Goal: Transaction & Acquisition: Obtain resource

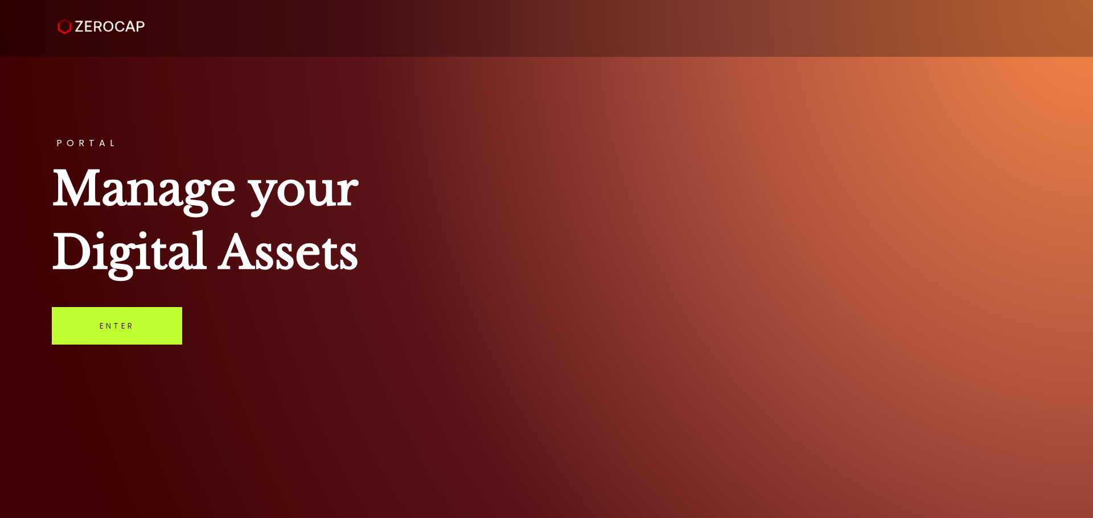
click at [100, 333] on link "Enter" at bounding box center [117, 326] width 130 height 38
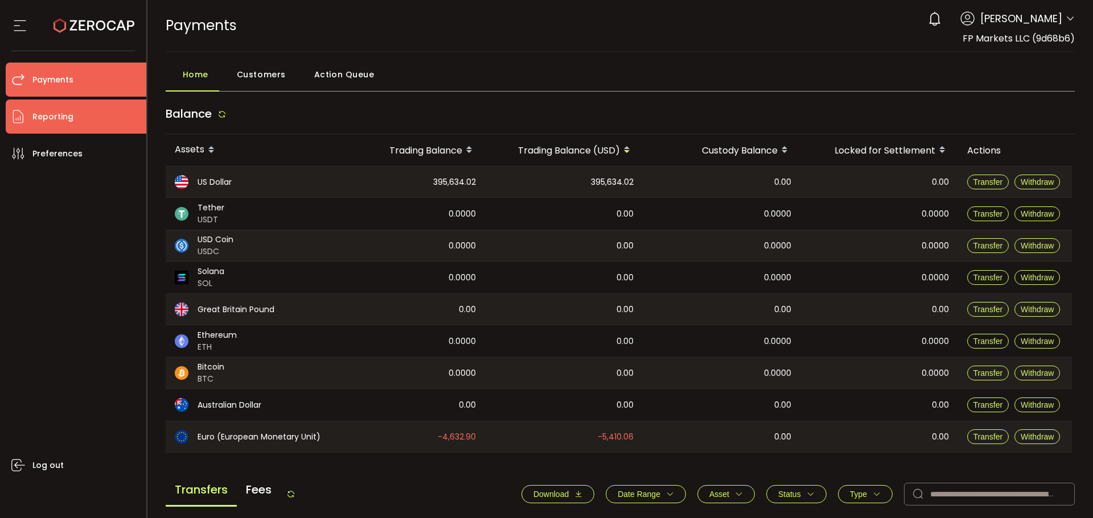
click at [55, 123] on span "Reporting" at bounding box center [52, 117] width 41 height 17
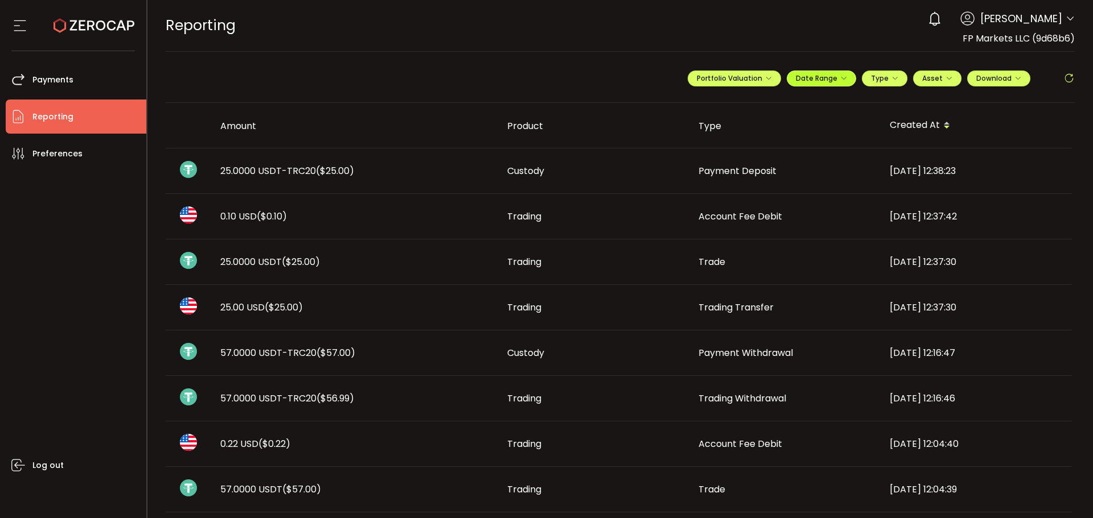
click at [835, 80] on span "Date Range" at bounding box center [821, 78] width 51 height 10
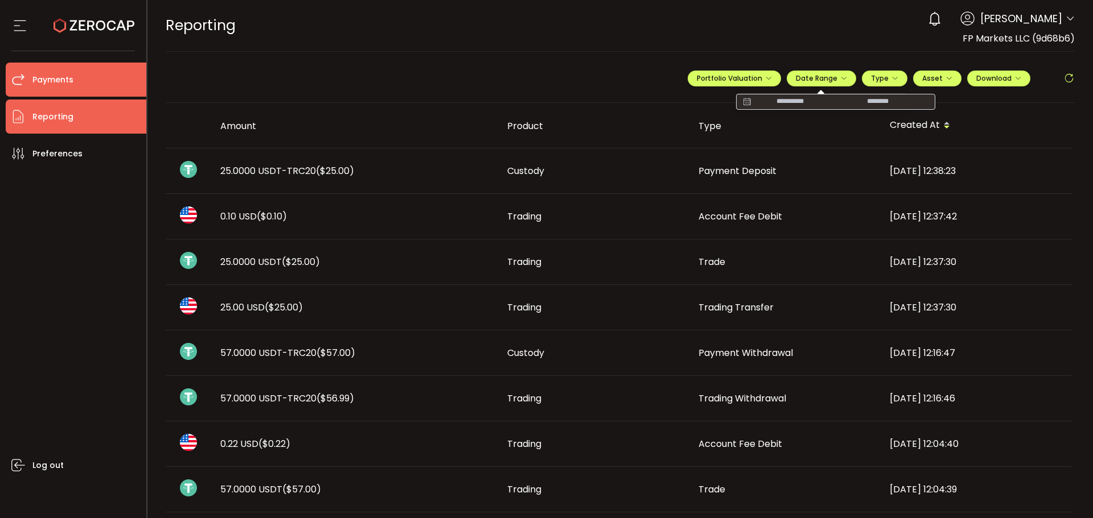
click at [85, 82] on li "Payments" at bounding box center [76, 80] width 141 height 34
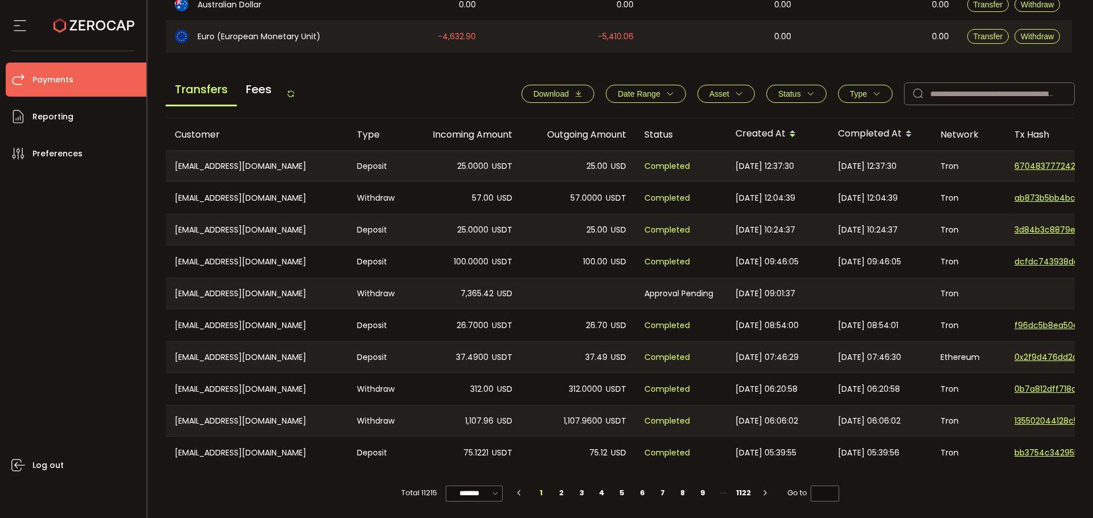
scroll to position [404, 0]
click at [666, 92] on icon "button" at bounding box center [670, 94] width 8 height 8
click at [617, 121] on input at bounding box center [621, 121] width 34 height 18
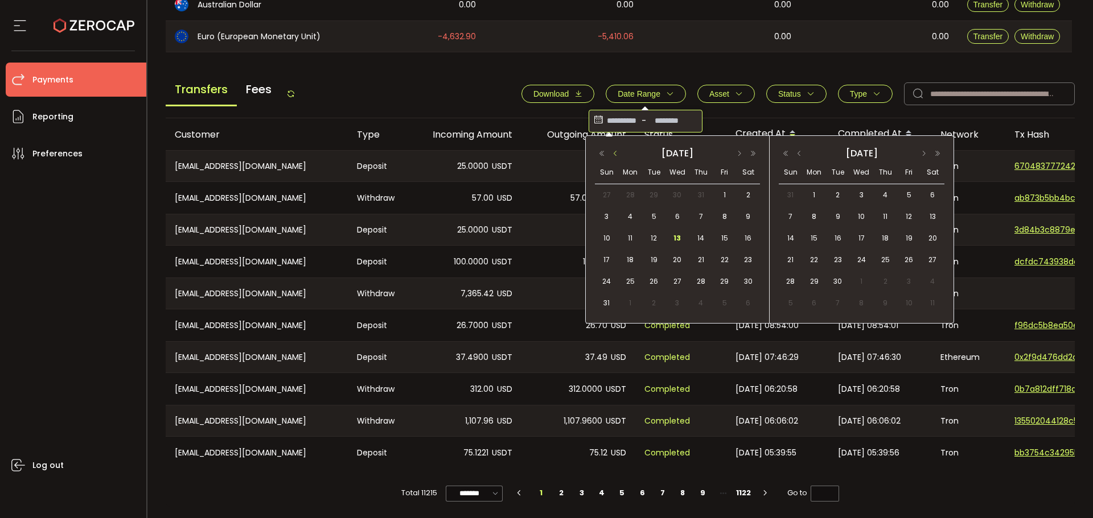
click at [615, 154] on button "button" at bounding box center [615, 154] width 14 height 8
click at [615, 156] on button "button" at bounding box center [615, 154] width 14 height 8
click at [742, 149] on div "2025 April" at bounding box center [677, 153] width 165 height 16
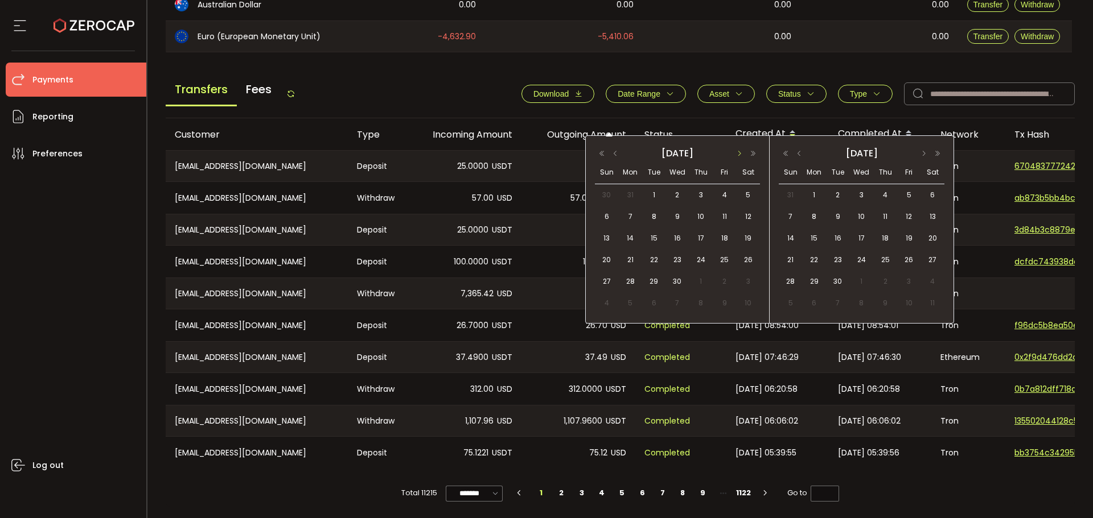
click at [739, 153] on button "button" at bounding box center [739, 154] width 14 height 8
click at [703, 199] on span "1" at bounding box center [701, 195] width 14 height 14
click at [798, 155] on button "button" at bounding box center [799, 154] width 14 height 8
click at [737, 151] on button "button" at bounding box center [739, 154] width 14 height 8
click at [605, 221] on span "1" at bounding box center [607, 217] width 14 height 14
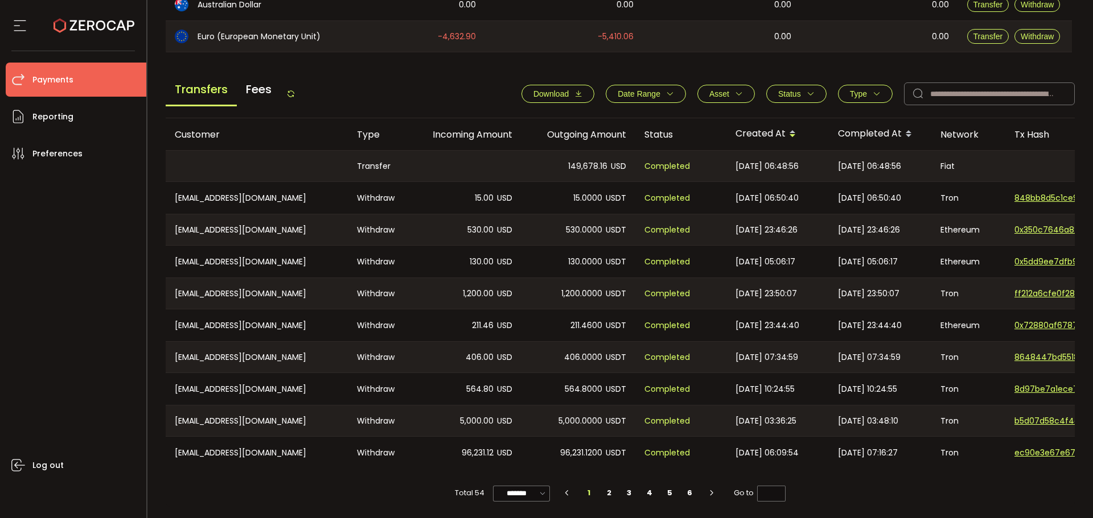
click at [666, 165] on span "Completed" at bounding box center [667, 166] width 46 height 13
click at [670, 92] on button "Date Range" at bounding box center [645, 94] width 80 height 18
click at [627, 122] on input "**********" at bounding box center [621, 121] width 34 height 18
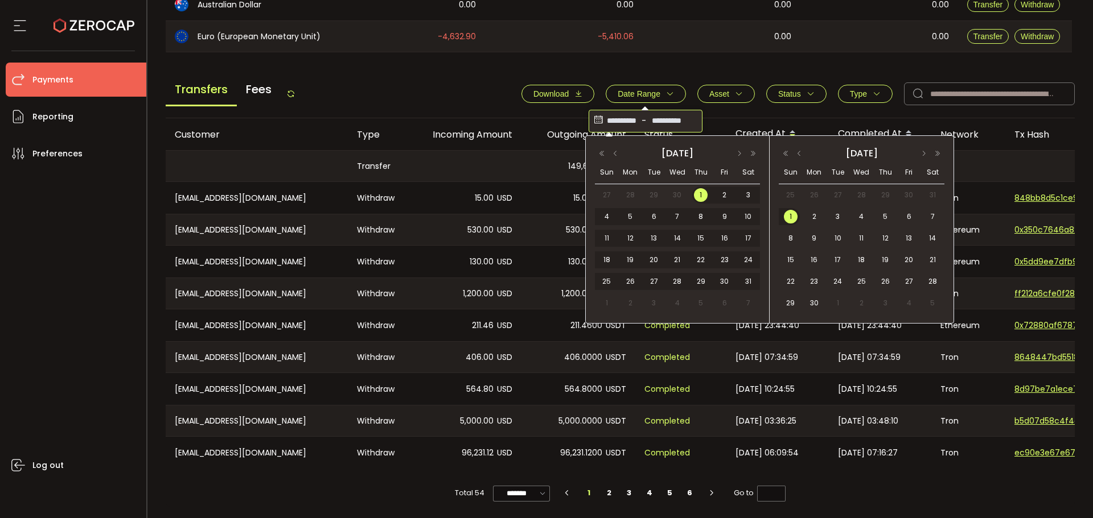
click at [603, 302] on span "1" at bounding box center [607, 303] width 14 height 14
click at [605, 302] on span "1" at bounding box center [607, 303] width 14 height 14
type input "**********"
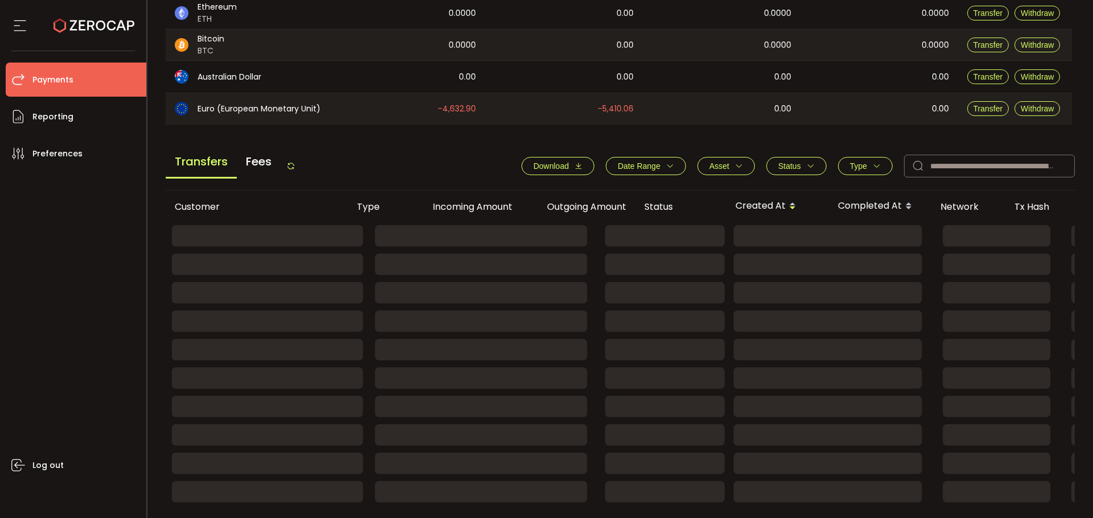
scroll to position [207, 0]
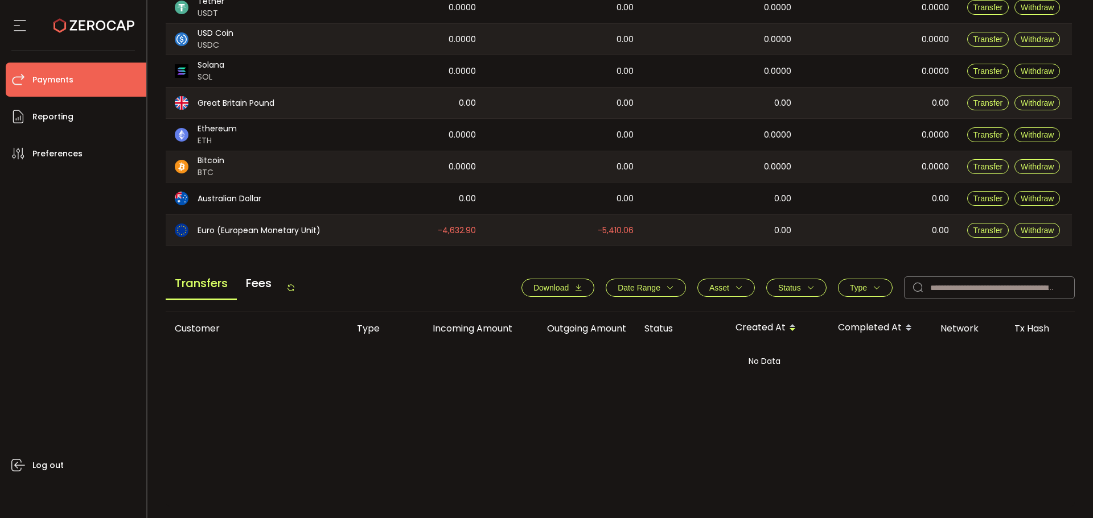
click at [666, 286] on icon "button" at bounding box center [670, 288] width 8 height 8
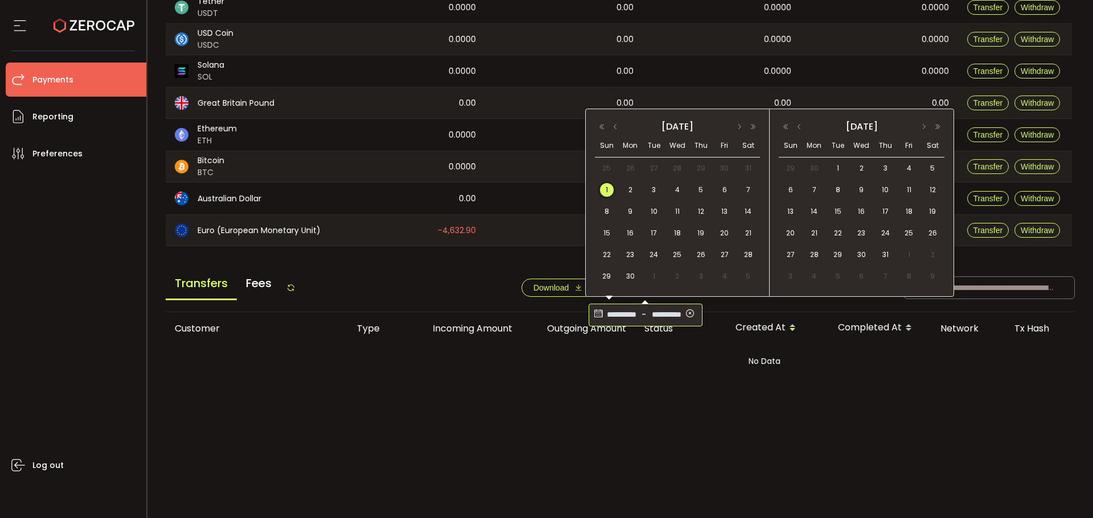
click at [658, 315] on input "**********" at bounding box center [666, 315] width 34 height 18
click at [614, 126] on button "button" at bounding box center [615, 127] width 14 height 8
click at [702, 167] on span "1" at bounding box center [701, 169] width 14 height 14
click at [883, 254] on span "31" at bounding box center [885, 255] width 14 height 14
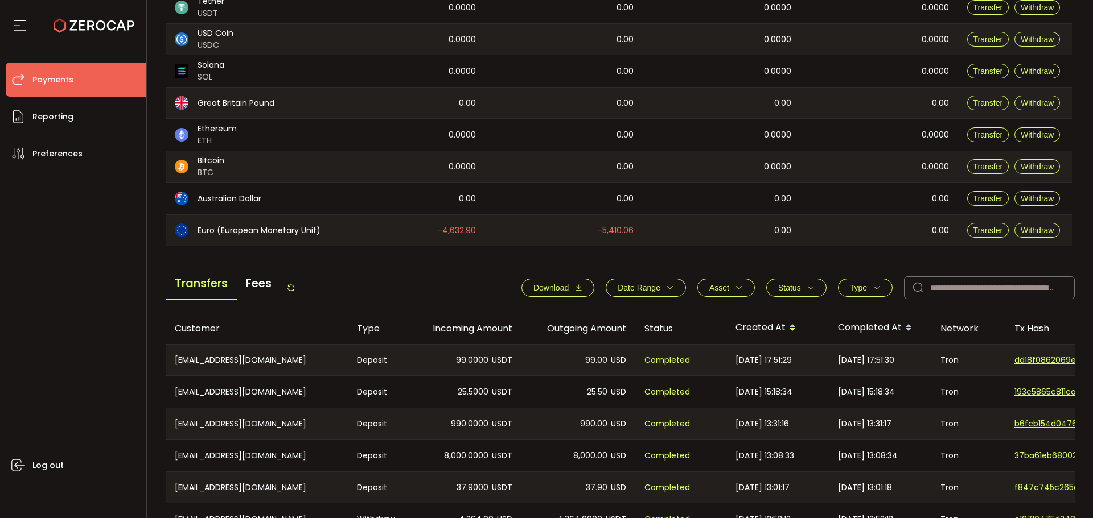
click at [564, 289] on span "Download" at bounding box center [550, 287] width 35 height 9
click at [65, 271] on div "Log out" at bounding box center [76, 340] width 141 height 339
